Goal: Task Accomplishment & Management: Use online tool/utility

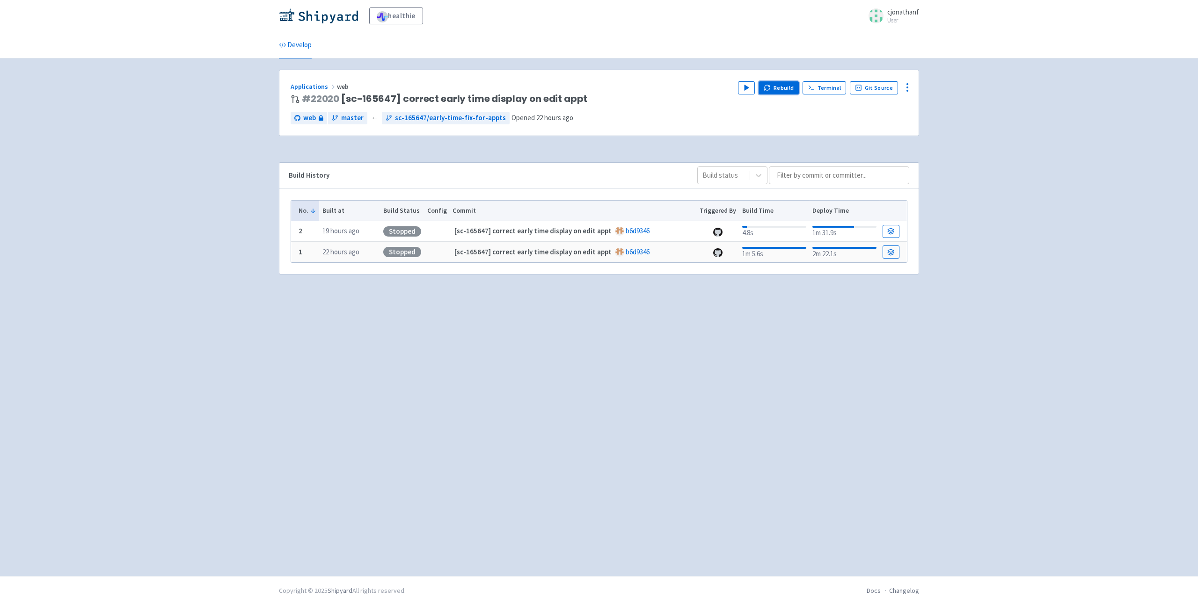
click at [777, 87] on button "Rebuild" at bounding box center [778, 87] width 40 height 13
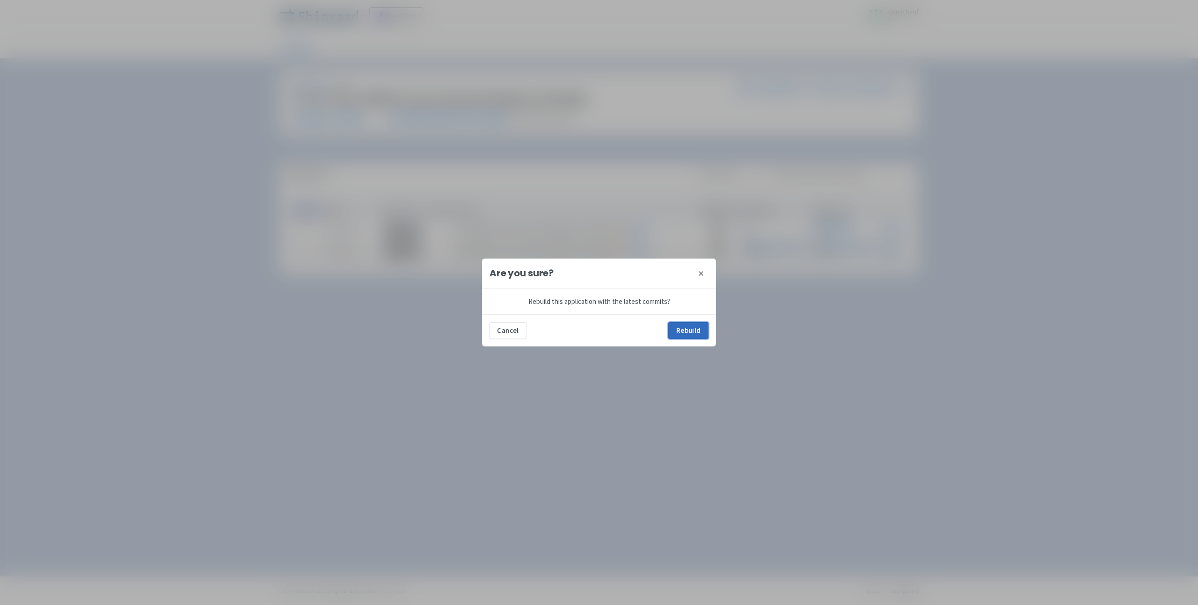
click at [677, 327] on button "Rebuild" at bounding box center [688, 330] width 40 height 17
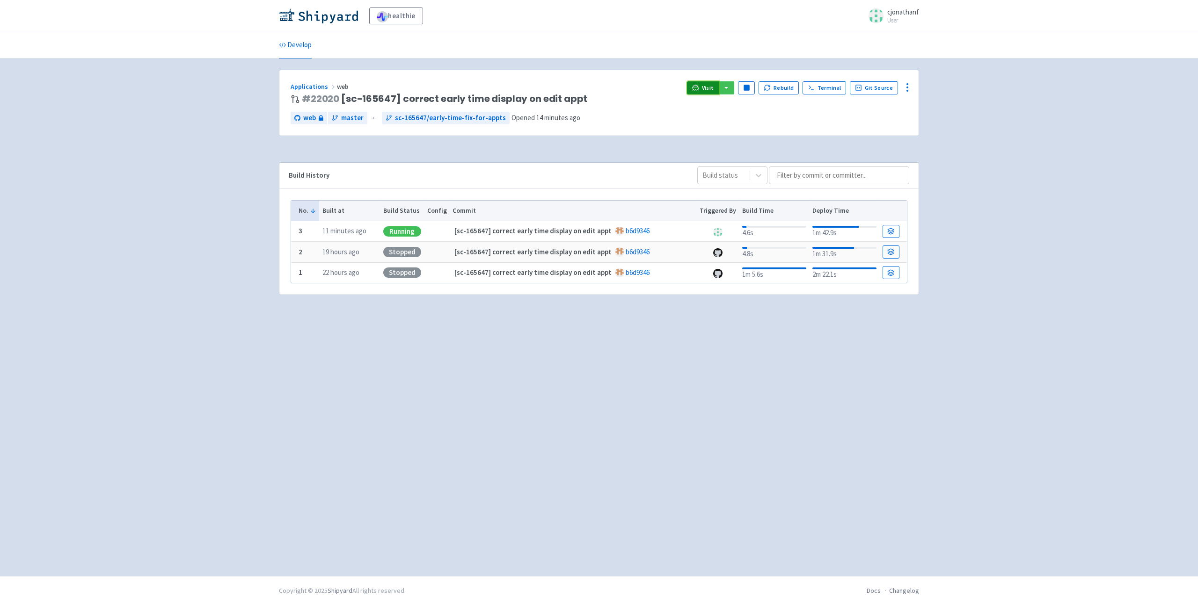
click at [707, 89] on span "Visit" at bounding box center [708, 87] width 12 height 7
click at [713, 88] on span "Visit" at bounding box center [708, 87] width 12 height 7
